Goal: Communication & Community: Answer question/provide support

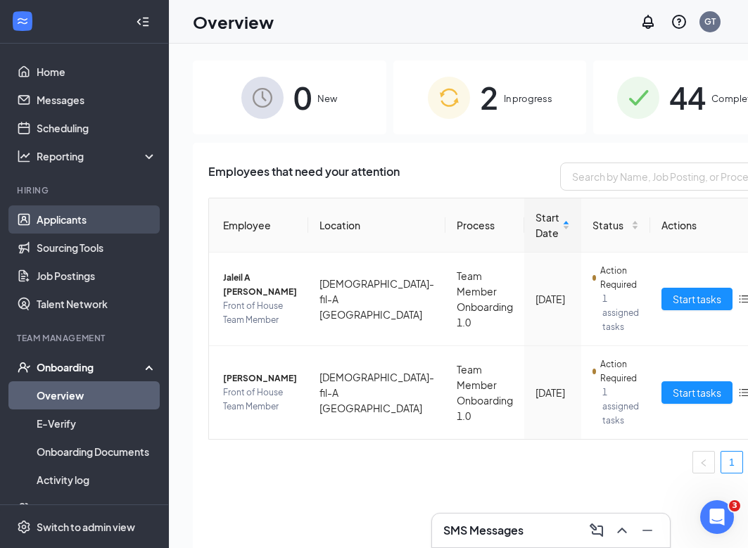
click at [84, 224] on link "Applicants" at bounding box center [97, 219] width 120 height 28
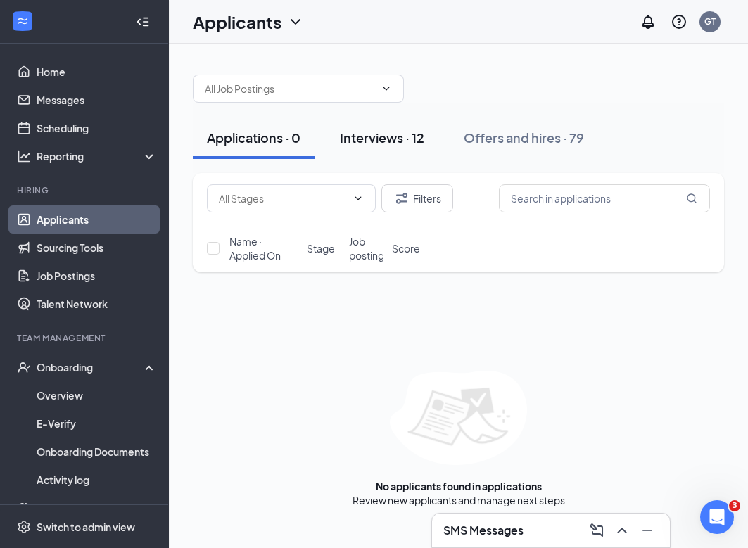
click at [377, 148] on button "Interviews · 12" at bounding box center [382, 138] width 113 height 42
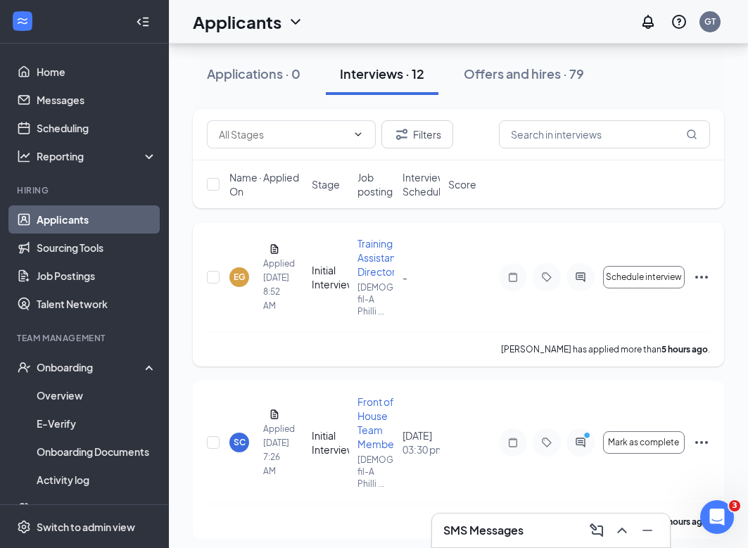
scroll to position [81, 0]
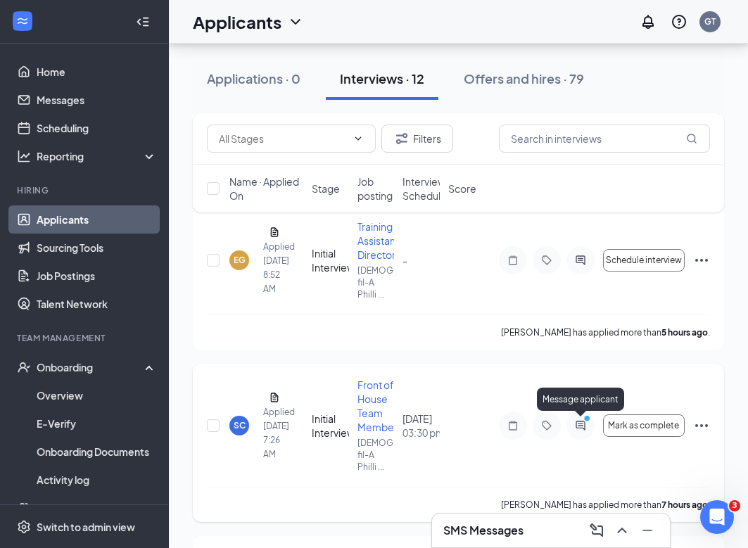
click at [585, 429] on icon "ActiveChat" at bounding box center [580, 425] width 17 height 11
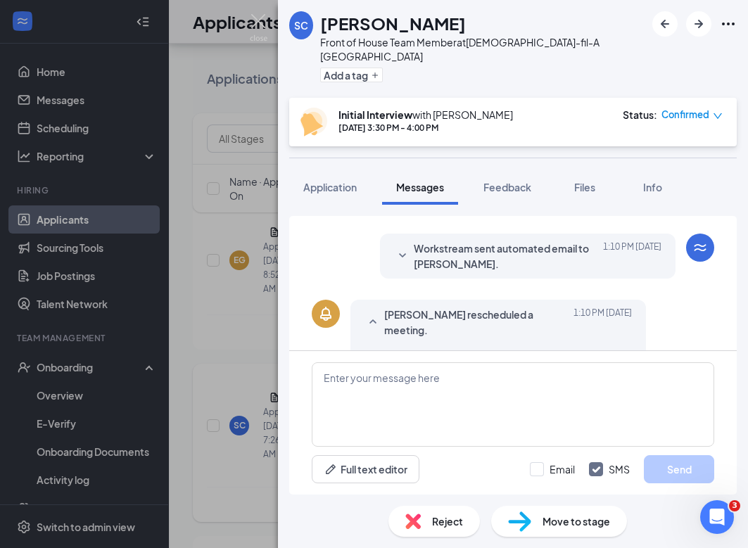
scroll to position [517, 0]
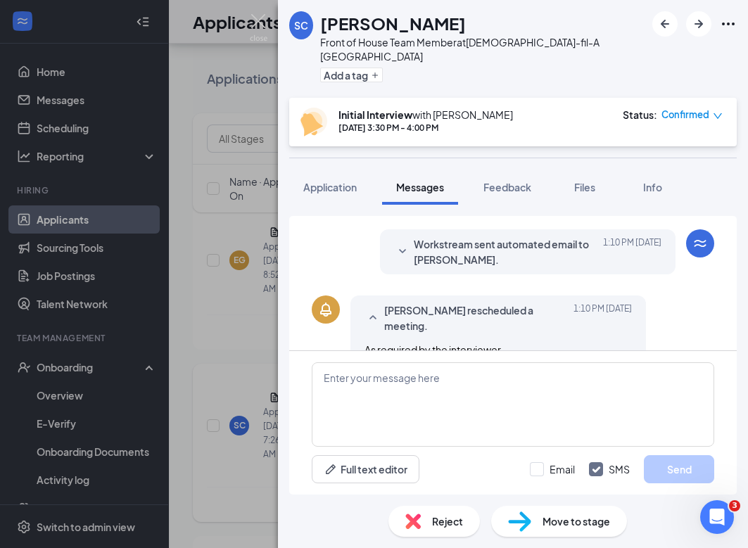
click at [201, 310] on div "SC [PERSON_NAME] Front of House Team Member at [DEMOGRAPHIC_DATA]-fil-A Phillip…" at bounding box center [374, 274] width 748 height 548
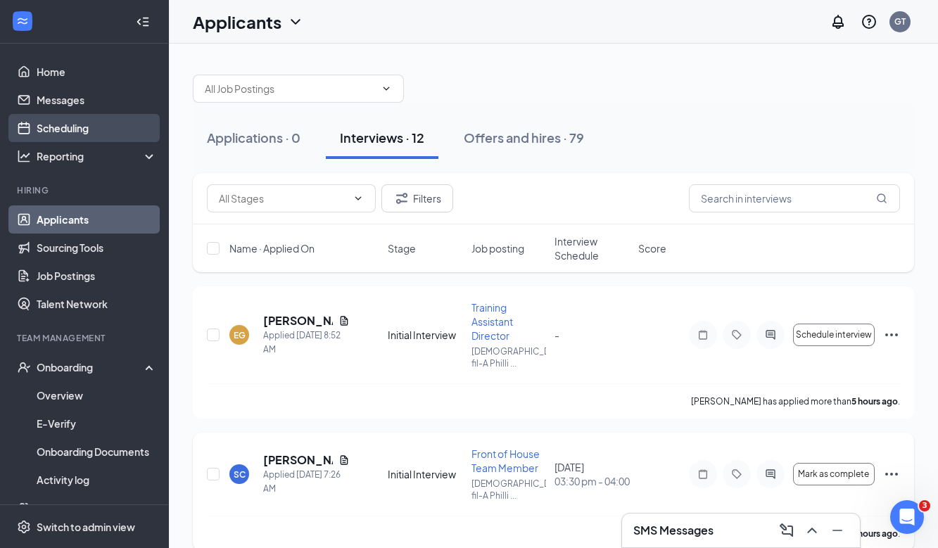
click at [115, 133] on link "Scheduling" at bounding box center [97, 128] width 120 height 28
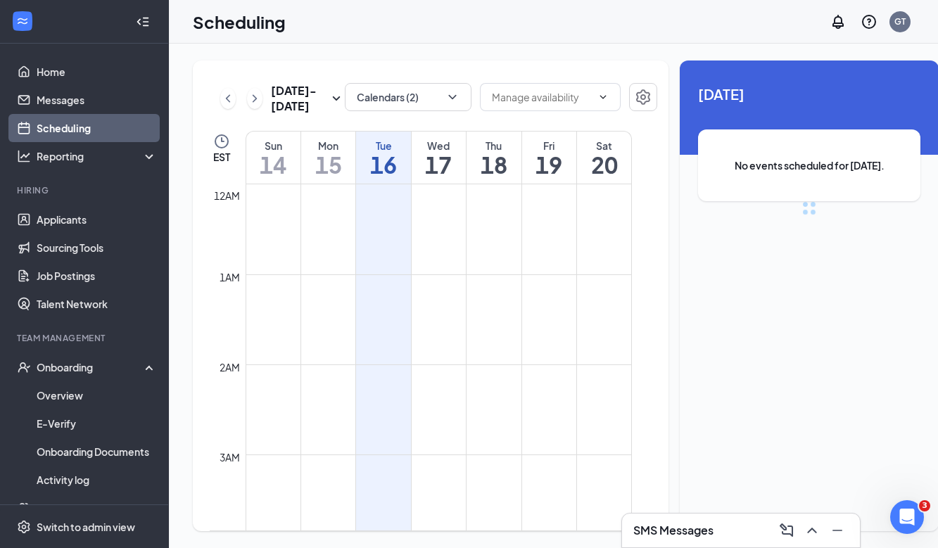
scroll to position [692, 0]
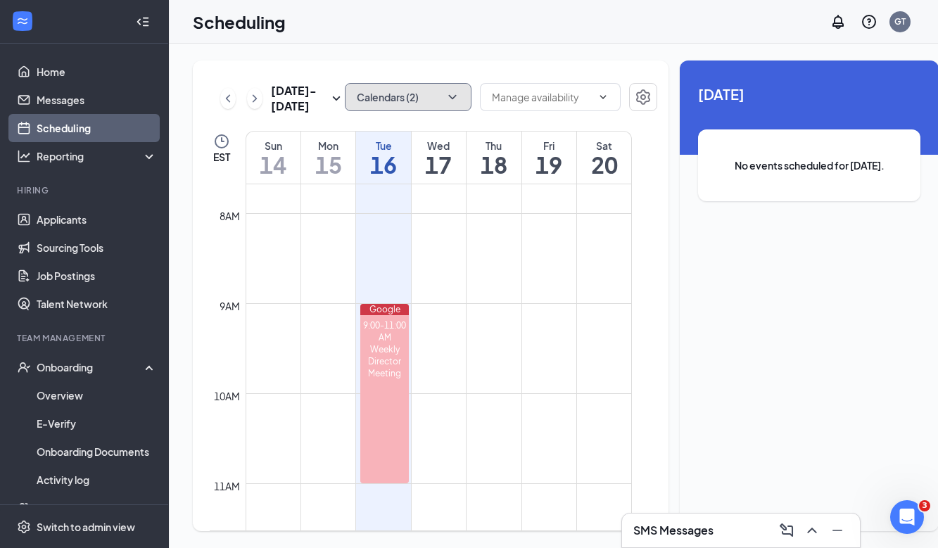
click at [448, 95] on icon "ChevronDown" at bounding box center [452, 97] width 8 height 4
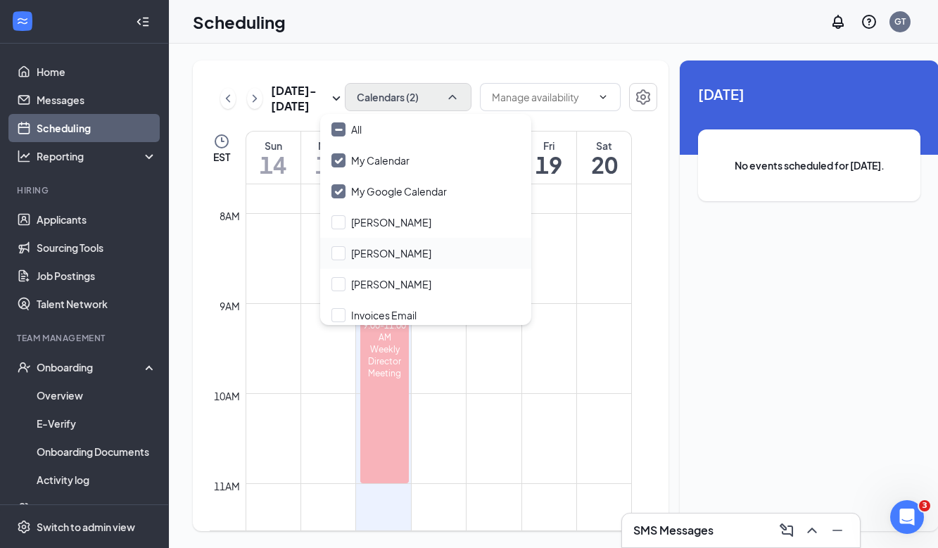
click at [424, 257] on div "[PERSON_NAME]" at bounding box center [425, 253] width 211 height 31
checkbox input "true"
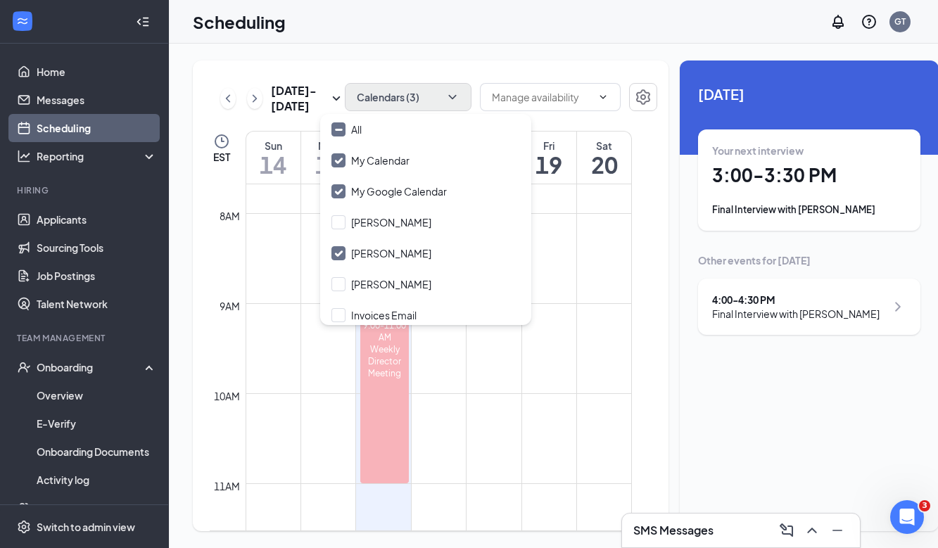
click at [550, 42] on div "Scheduling GT" at bounding box center [553, 22] width 769 height 44
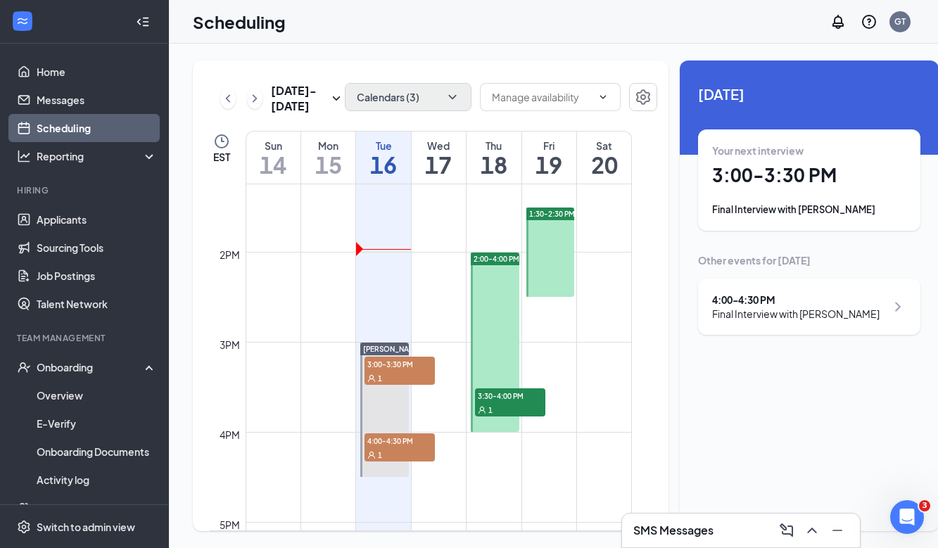
scroll to position [1209, 0]
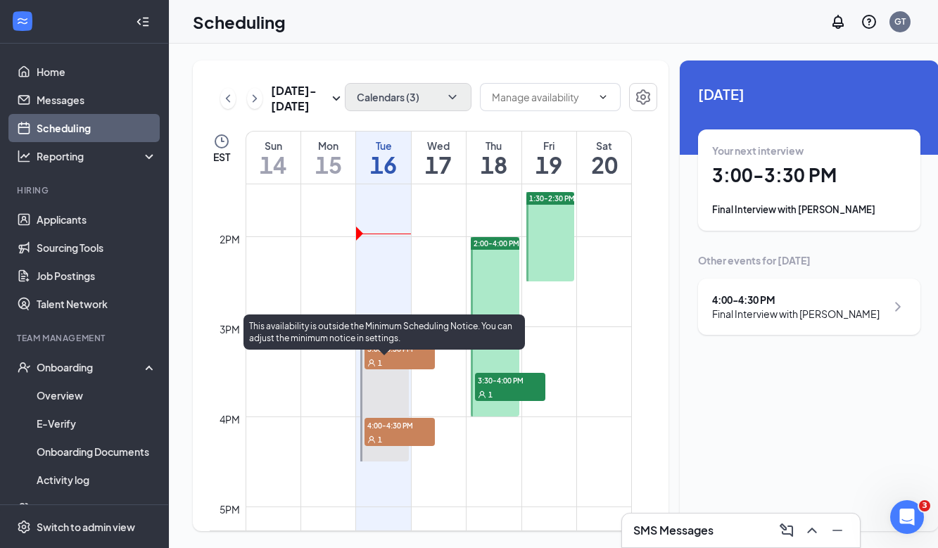
click at [394, 355] on span "3:00-3:30 PM" at bounding box center [399, 348] width 70 height 14
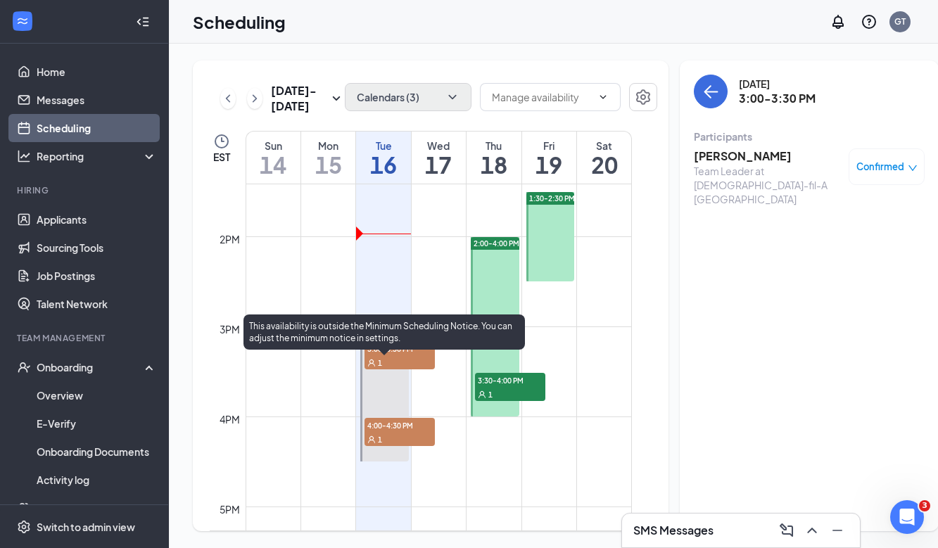
click at [402, 446] on div "1" at bounding box center [399, 439] width 70 height 14
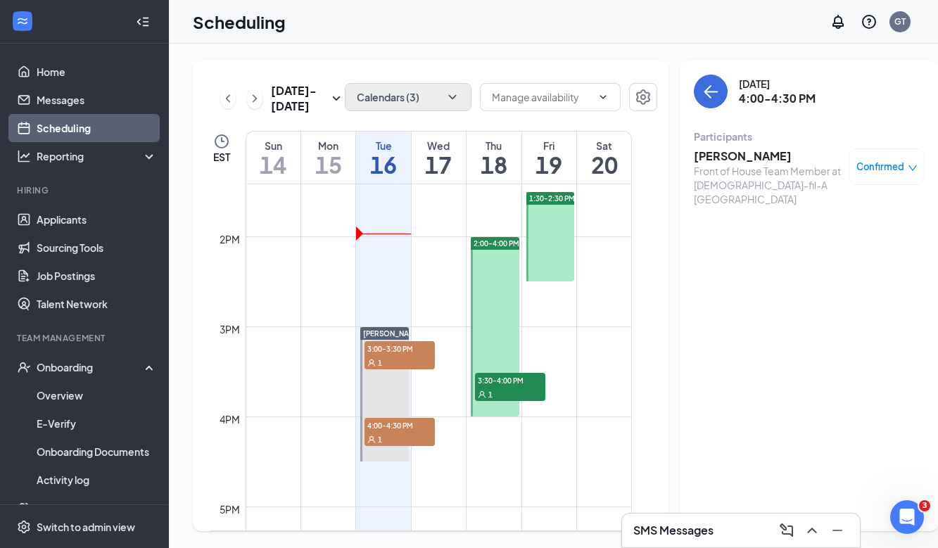
click at [492, 21] on div "Scheduling GT" at bounding box center [553, 22] width 769 height 44
click at [122, 217] on link "Applicants" at bounding box center [97, 219] width 120 height 28
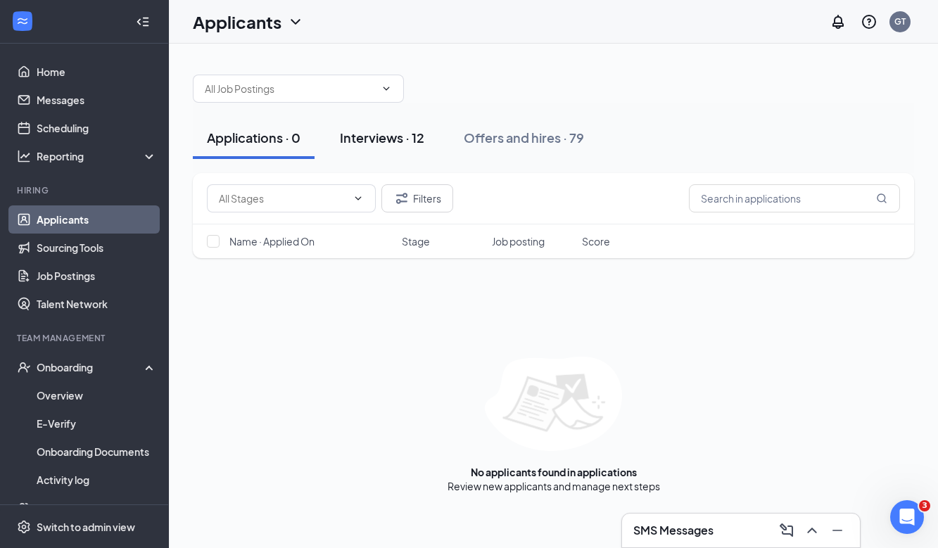
click at [395, 139] on div "Interviews · 12" at bounding box center [382, 138] width 84 height 18
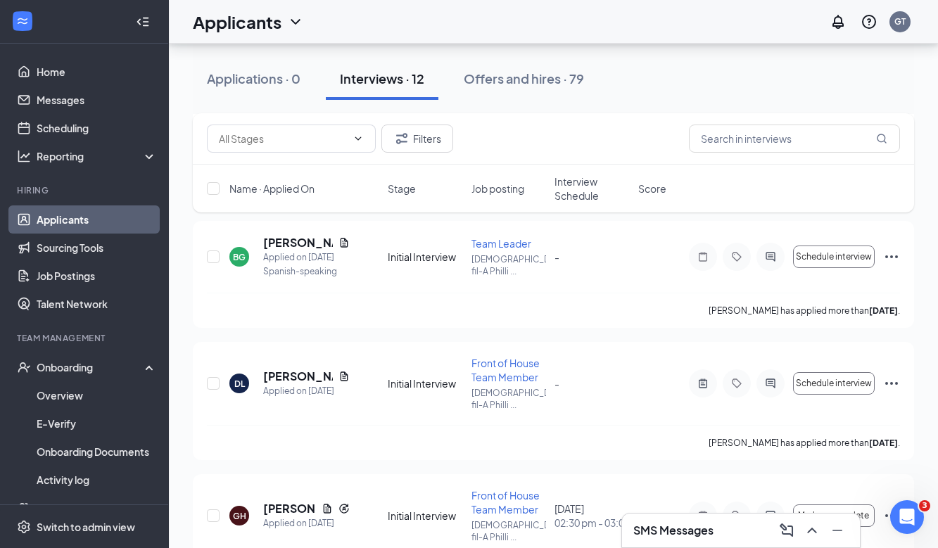
scroll to position [1029, 0]
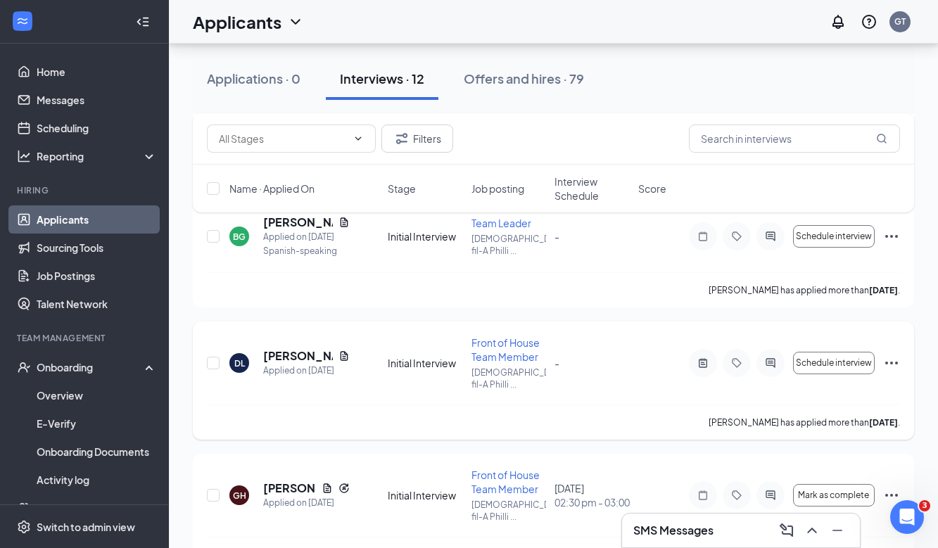
click at [309, 336] on div "DL [PERSON_NAME] Applied on [DATE] Initial Interview Front of House Team Member…" at bounding box center [553, 370] width 693 height 69
click at [309, 348] on h5 "[PERSON_NAME]" at bounding box center [298, 355] width 70 height 15
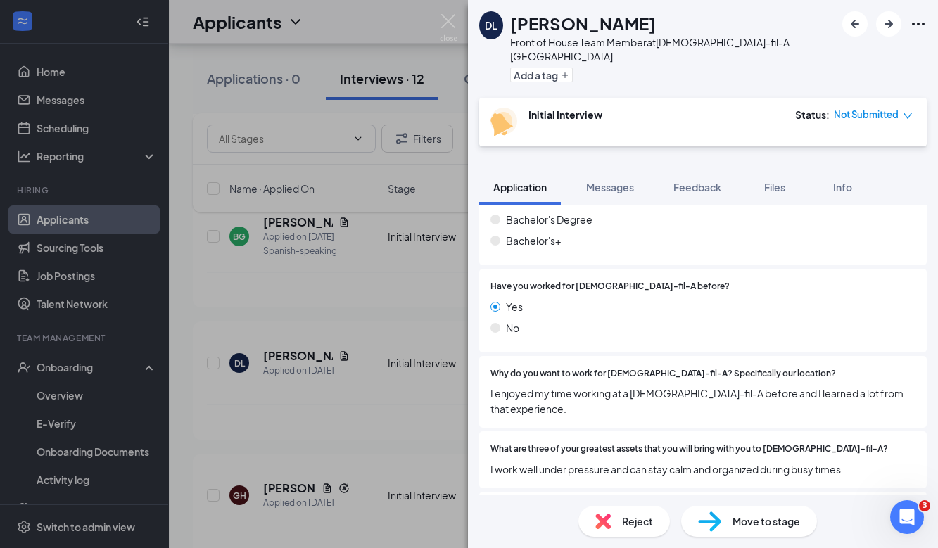
scroll to position [533, 0]
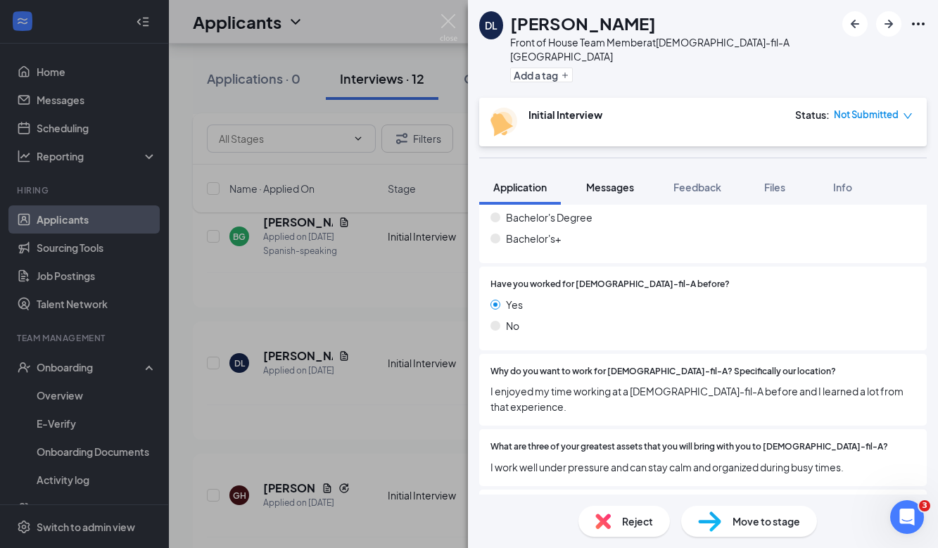
click at [605, 181] on span "Messages" at bounding box center [610, 187] width 48 height 13
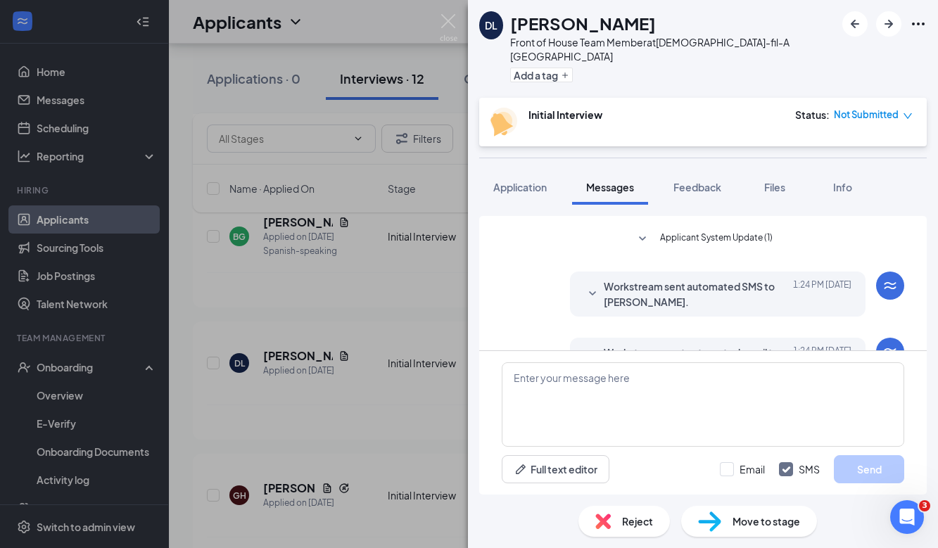
scroll to position [482, 0]
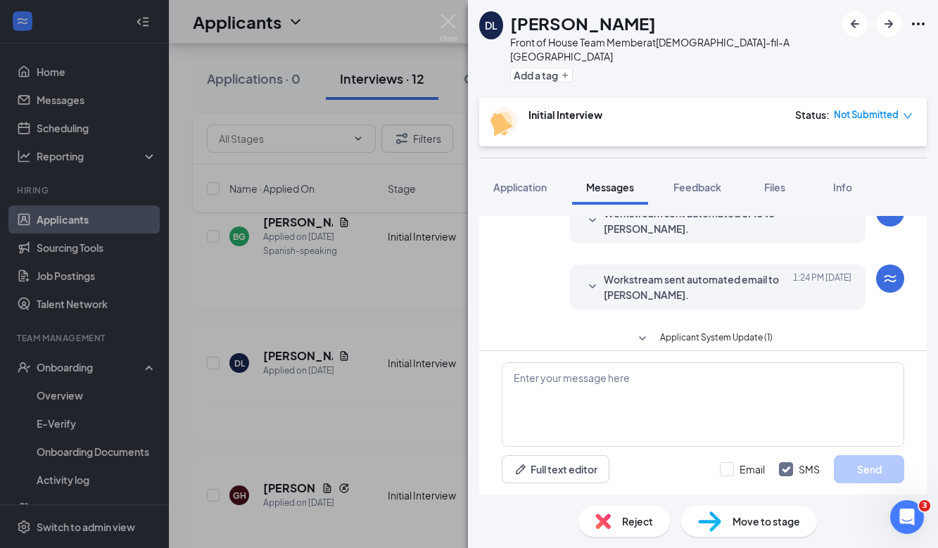
click at [678, 331] on span "Applicant System Update (1)" at bounding box center [716, 339] width 113 height 17
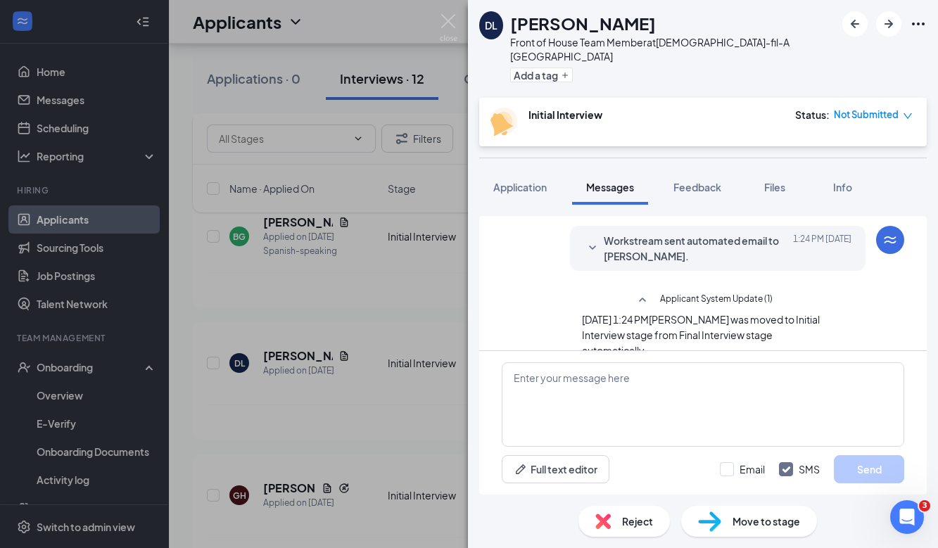
click at [699, 241] on span "Workstream sent automated email to [PERSON_NAME]." at bounding box center [696, 248] width 184 height 31
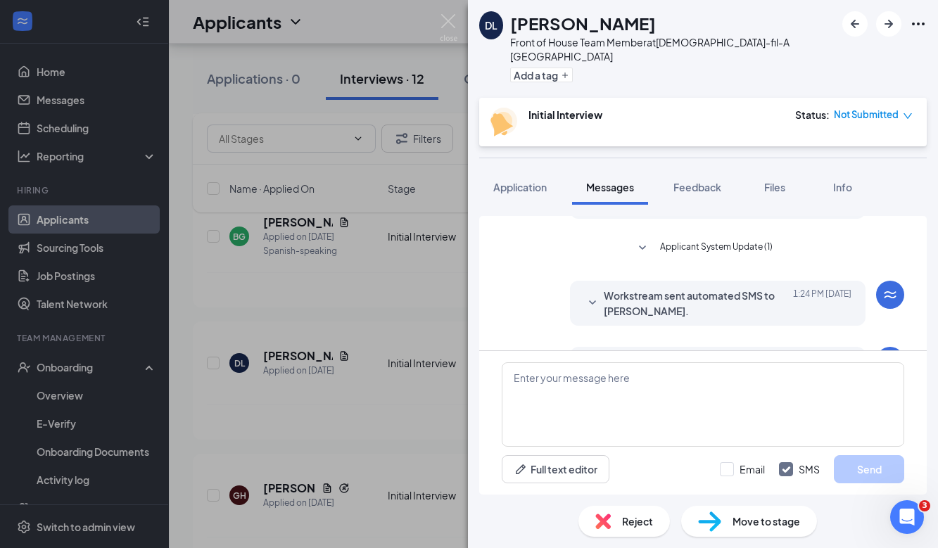
scroll to position [390, 0]
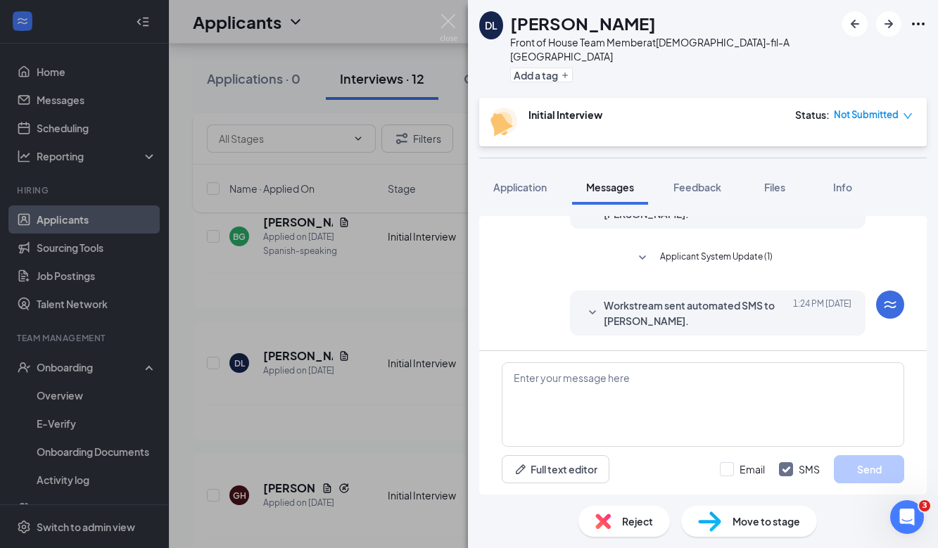
click at [670, 298] on span "Workstream sent automated SMS to [PERSON_NAME]." at bounding box center [696, 313] width 184 height 31
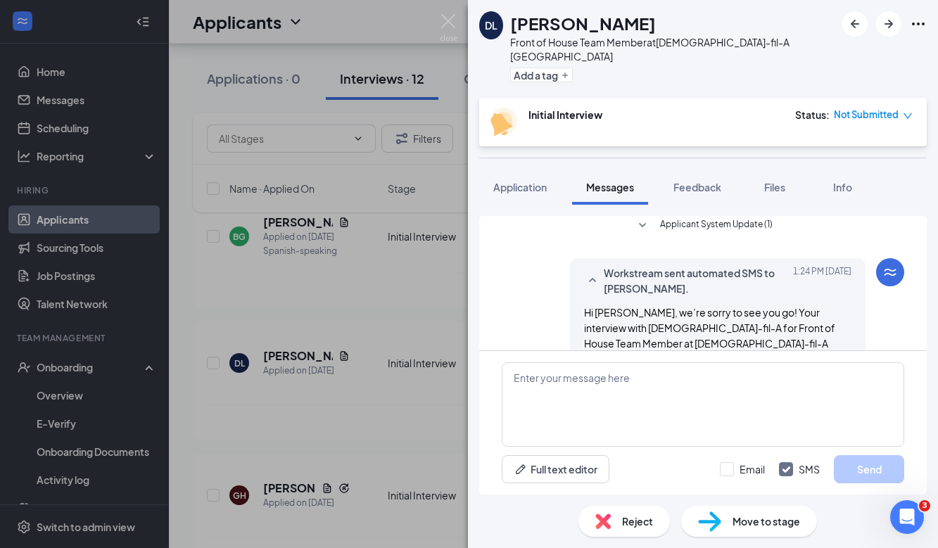
scroll to position [294, 0]
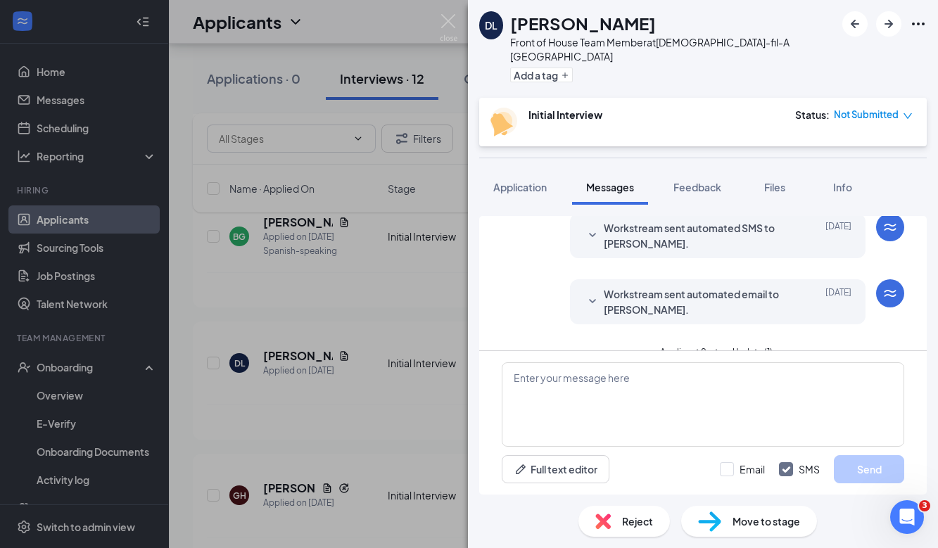
click at [694, 330] on div "Load earlier interactions (about 21 more) Workstream sent automated email to [P…" at bounding box center [703, 377] width 402 height 910
click at [700, 345] on span "Applicant System Update (1)" at bounding box center [716, 353] width 113 height 17
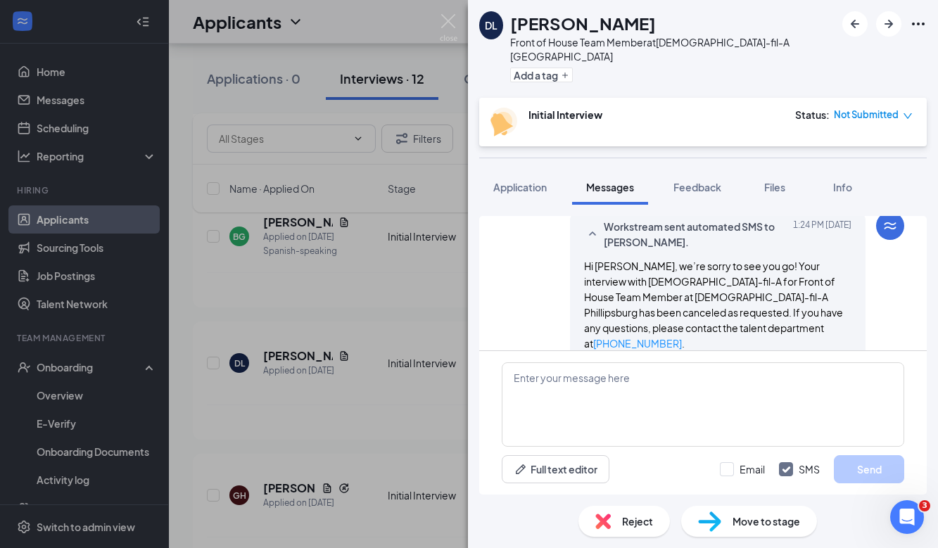
scroll to position [486, 0]
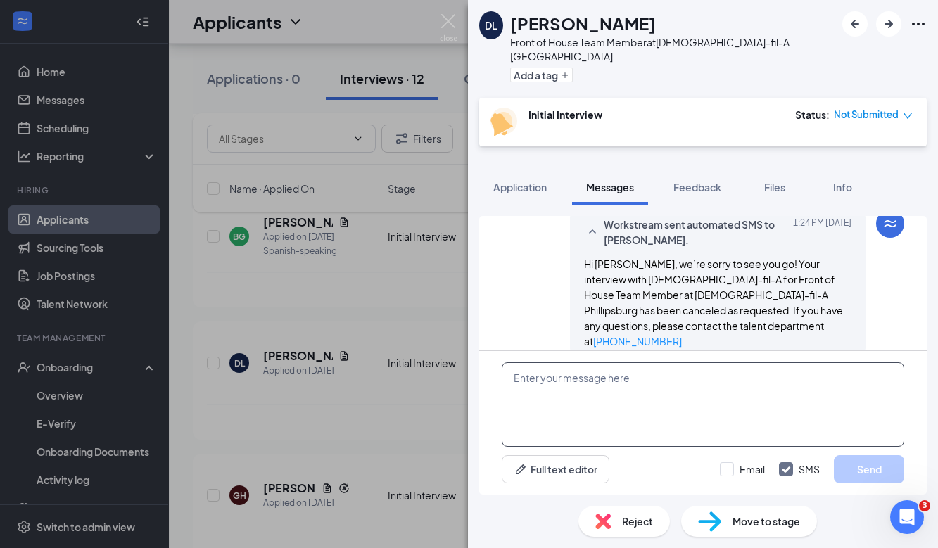
click at [672, 419] on textarea at bounding box center [703, 404] width 402 height 84
type textarea "Hi [PERSON_NAME], are you looking to reschedule your interview?"
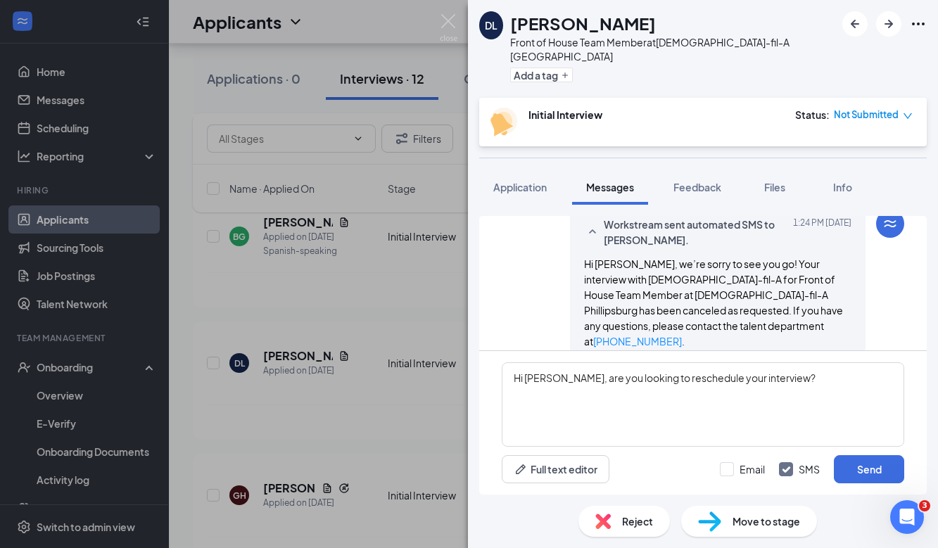
click at [732, 483] on div "Hi [PERSON_NAME], are you looking to reschedule your interview? Full text edito…" at bounding box center [702, 423] width 447 height 144
click at [741, 467] on input "Email" at bounding box center [742, 469] width 45 height 14
checkbox input "true"
click at [747, 384] on textarea "Hi [PERSON_NAME], are you looking to reschedule your interview?" at bounding box center [703, 404] width 402 height 84
type textarea "Hi [PERSON_NAME], are you looking to reschedule your interview?"
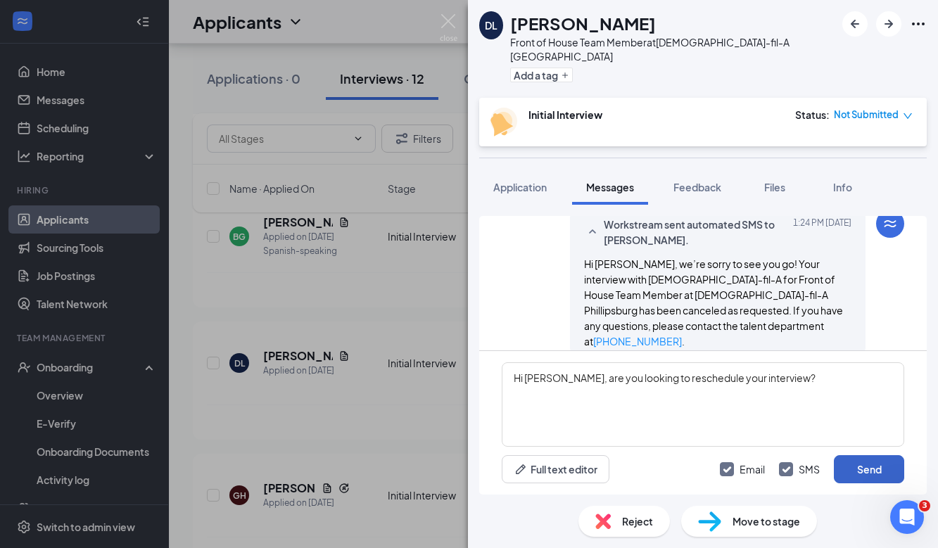
click at [747, 462] on button "Send" at bounding box center [869, 469] width 70 height 28
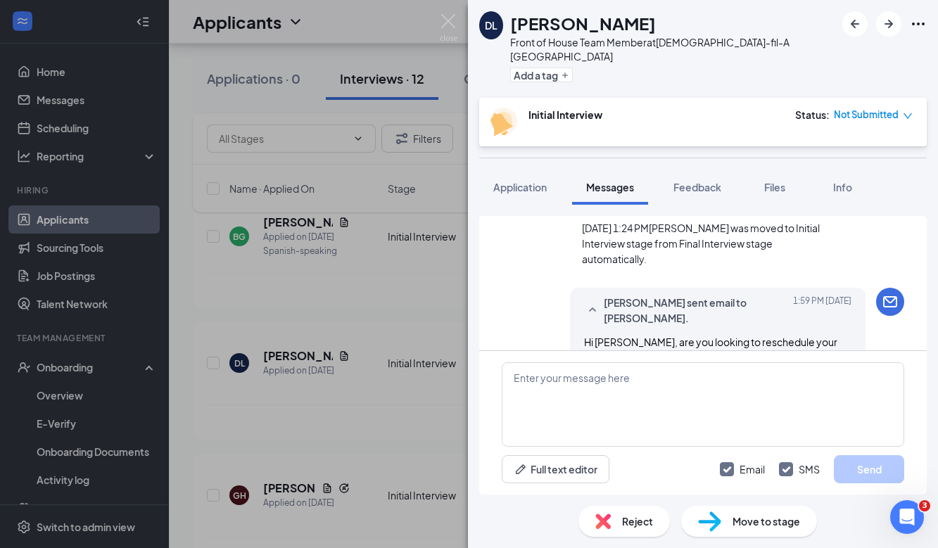
scroll to position [886, 0]
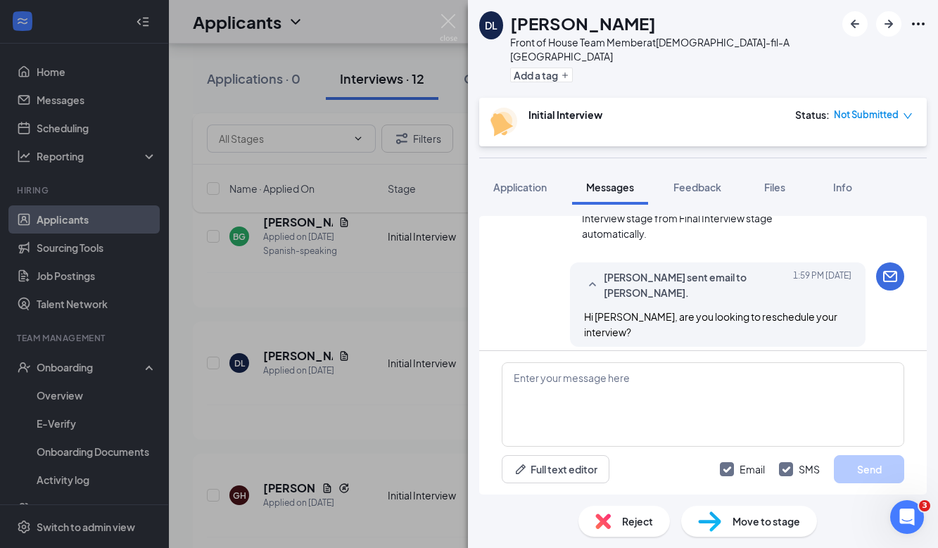
click at [375, 322] on div "DL [PERSON_NAME] Front of House Team Member at [DEMOGRAPHIC_DATA]-fil-A Phillip…" at bounding box center [469, 274] width 938 height 548
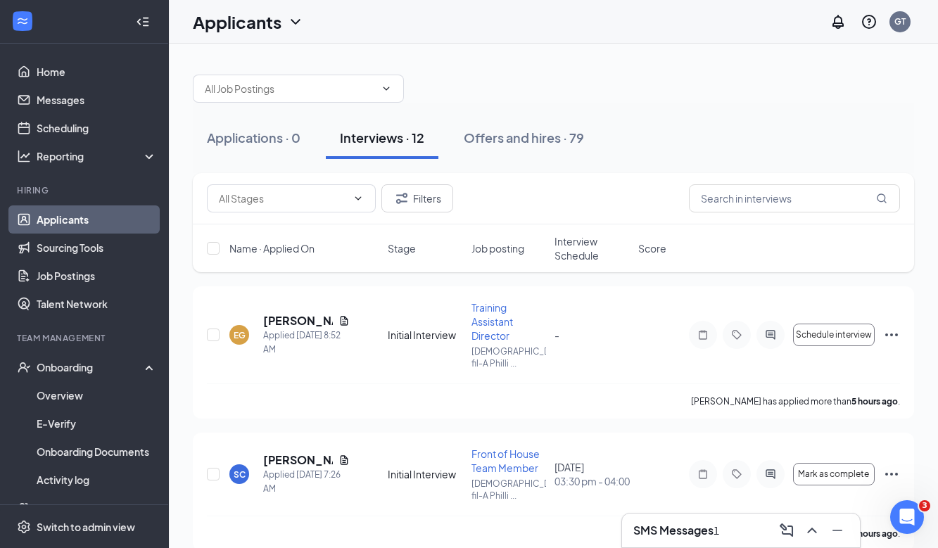
click at [664, 528] on h3 "SMS Messages" at bounding box center [673, 530] width 80 height 15
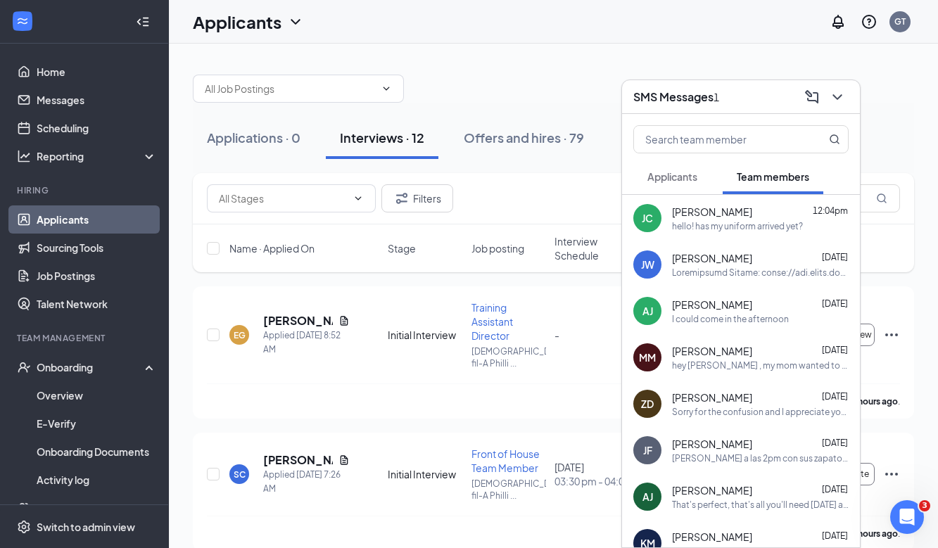
click at [696, 178] on span "Applicants" at bounding box center [672, 176] width 50 height 13
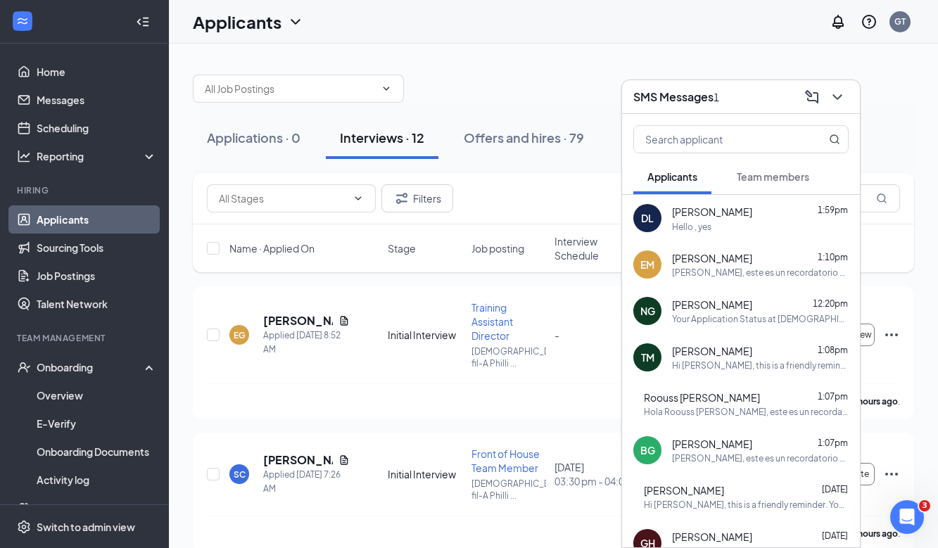
click at [730, 239] on div "DL [PERSON_NAME] 1:59pm Hello , yes" at bounding box center [741, 218] width 238 height 46
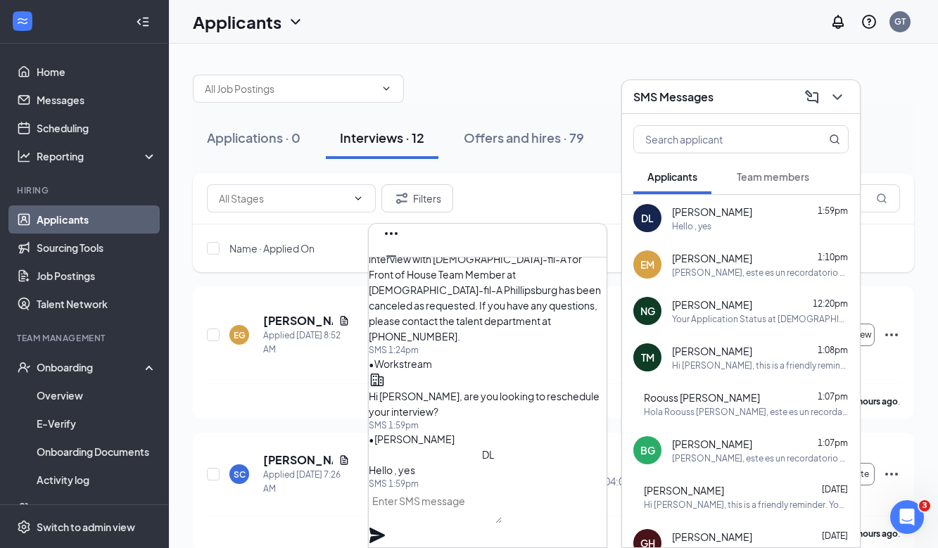
click at [458, 518] on textarea at bounding box center [435, 507] width 133 height 34
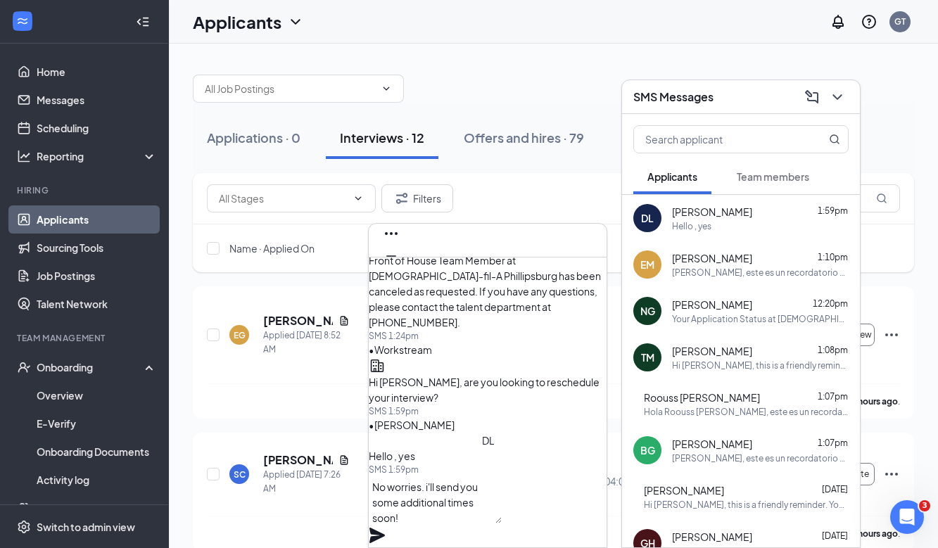
type textarea "No worries. i'll send you some additional times soon!"
click at [385, 528] on icon "Plane" at bounding box center [376, 535] width 15 height 15
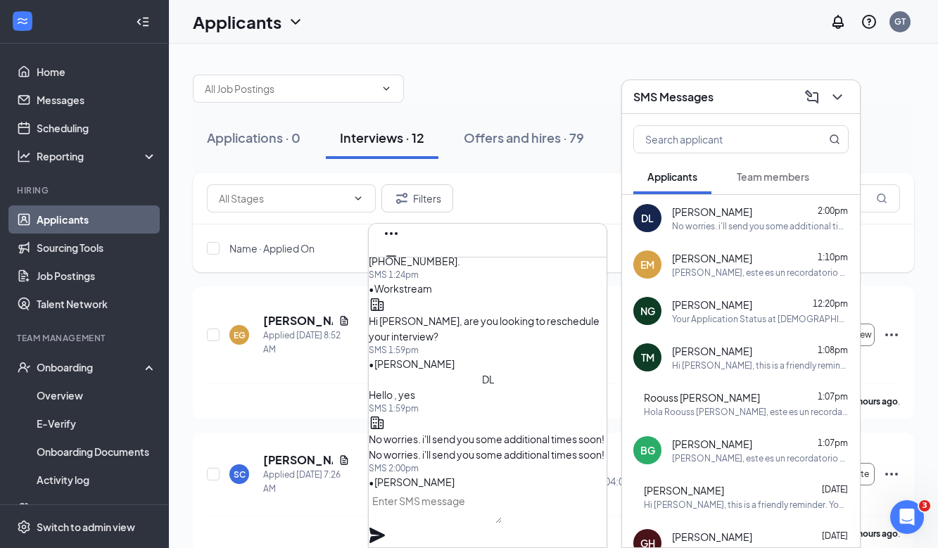
click at [400, 270] on icon "Cross" at bounding box center [391, 278] width 17 height 17
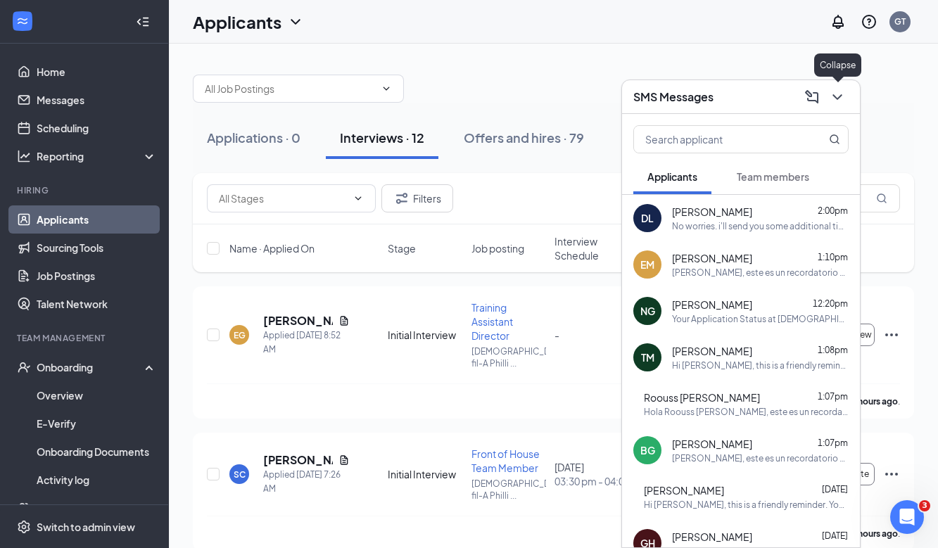
click at [747, 93] on icon "ChevronDown" at bounding box center [837, 97] width 17 height 17
